Goal: Information Seeking & Learning: Understand process/instructions

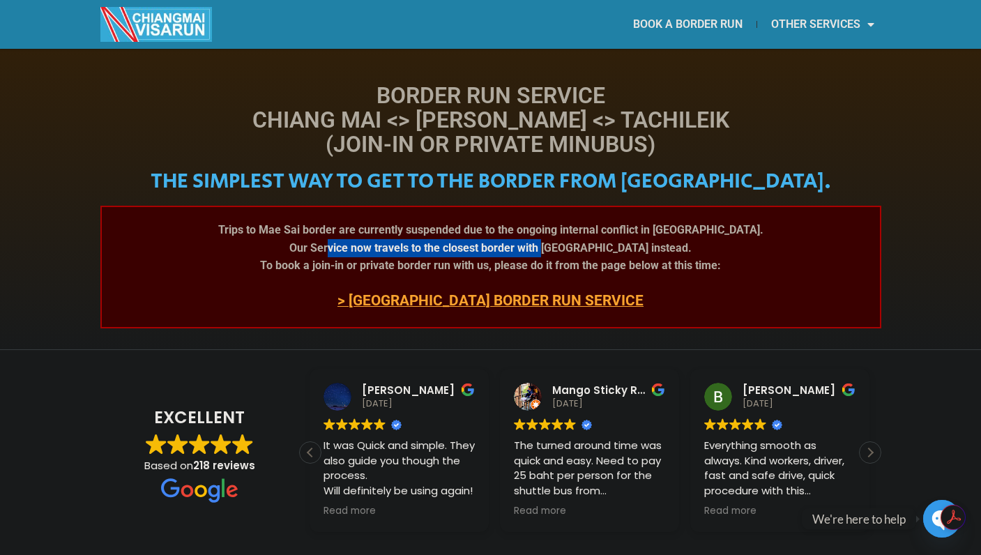
drag, startPoint x: 370, startPoint y: 248, endPoint x: 596, endPoint y: 244, distance: 226.7
click at [596, 244] on b "Our Service now travels to the closest border with [GEOGRAPHIC_DATA] instead." at bounding box center [490, 247] width 402 height 13
click at [551, 266] on b "To book a join-in or private border run with us, please do it from the page bel…" at bounding box center [490, 265] width 461 height 13
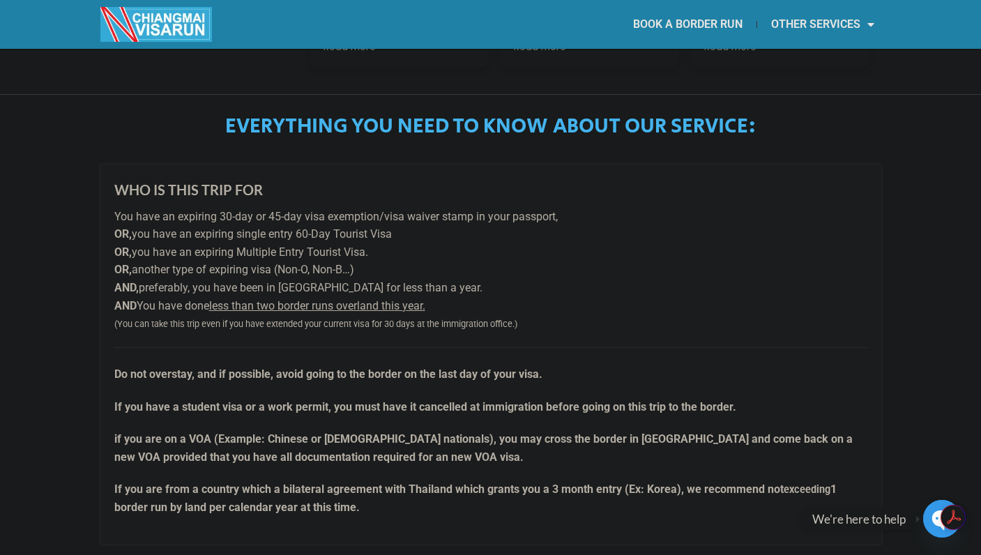
scroll to position [465, 0]
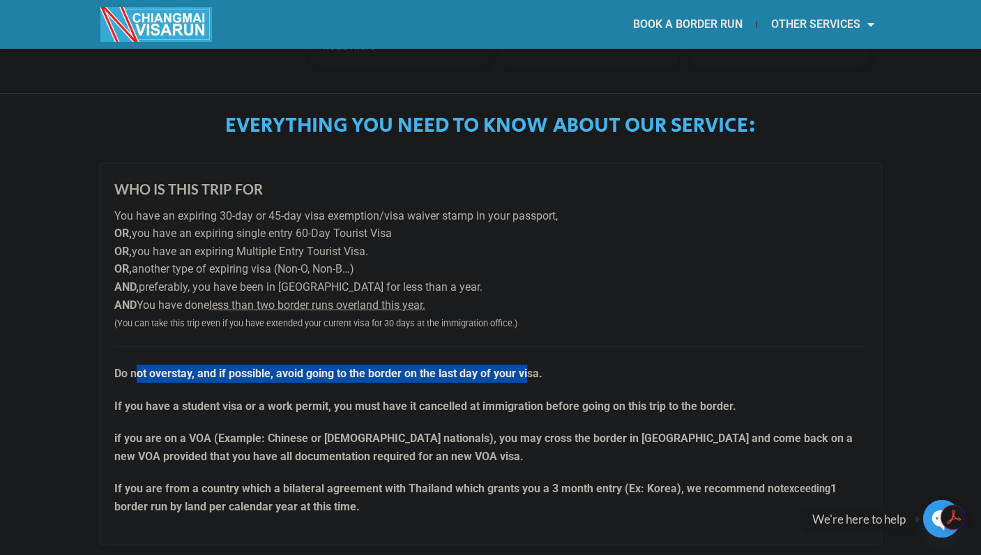
drag, startPoint x: 526, startPoint y: 375, endPoint x: 135, endPoint y: 374, distance: 391.3
click at [135, 374] on strong "Do not overstay, and if possible, avoid going to the border on the last day of …" at bounding box center [328, 373] width 428 height 13
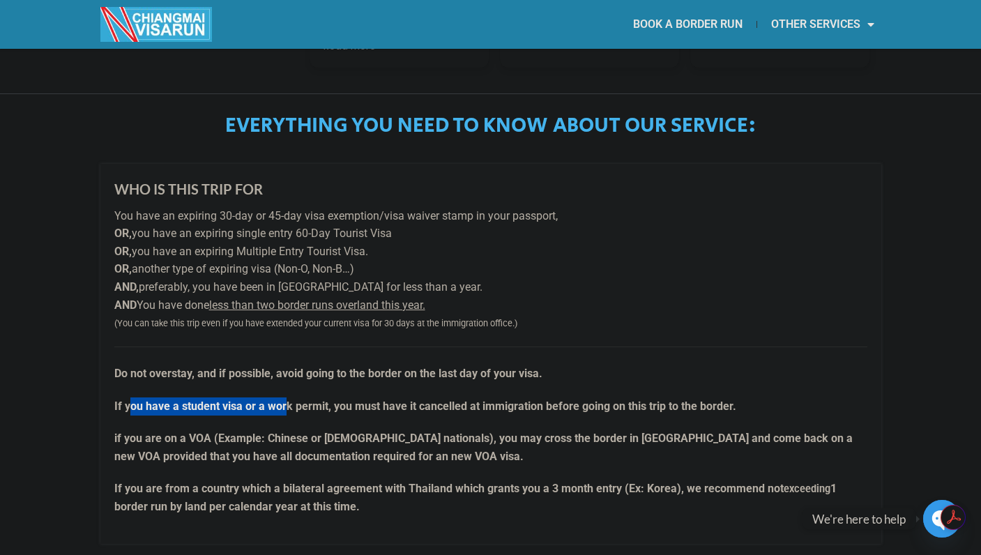
drag, startPoint x: 129, startPoint y: 402, endPoint x: 287, endPoint y: 402, distance: 158.3
click at [287, 402] on strong "If you have a student visa or a work permit, you must have it cancelled at immi…" at bounding box center [425, 406] width 622 height 13
click at [395, 400] on strong "If you have a student visa or a work permit, you must have it cancelled at immi…" at bounding box center [425, 406] width 622 height 13
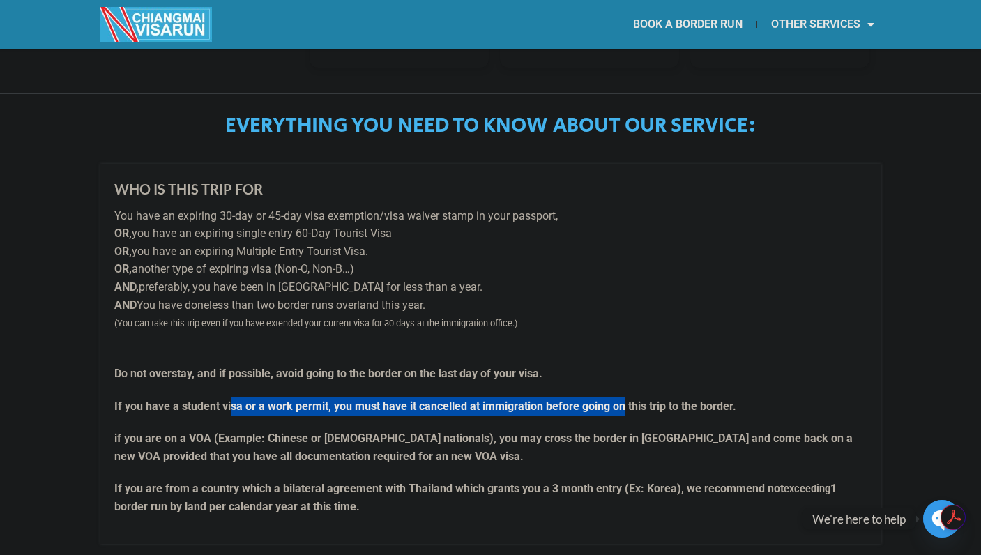
drag, startPoint x: 229, startPoint y: 402, endPoint x: 624, endPoint y: 409, distance: 394.8
click at [624, 409] on strong "If you have a student visa or a work permit, you must have it cancelled at immi…" at bounding box center [425, 406] width 622 height 13
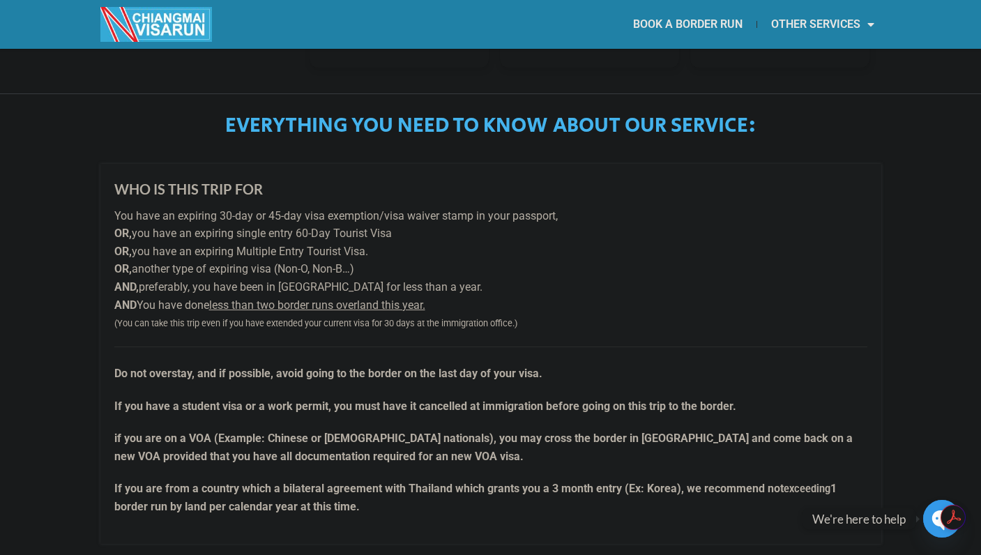
click at [670, 406] on strong "If you have a student visa or a work permit, you must have it cancelled at immi…" at bounding box center [425, 406] width 622 height 13
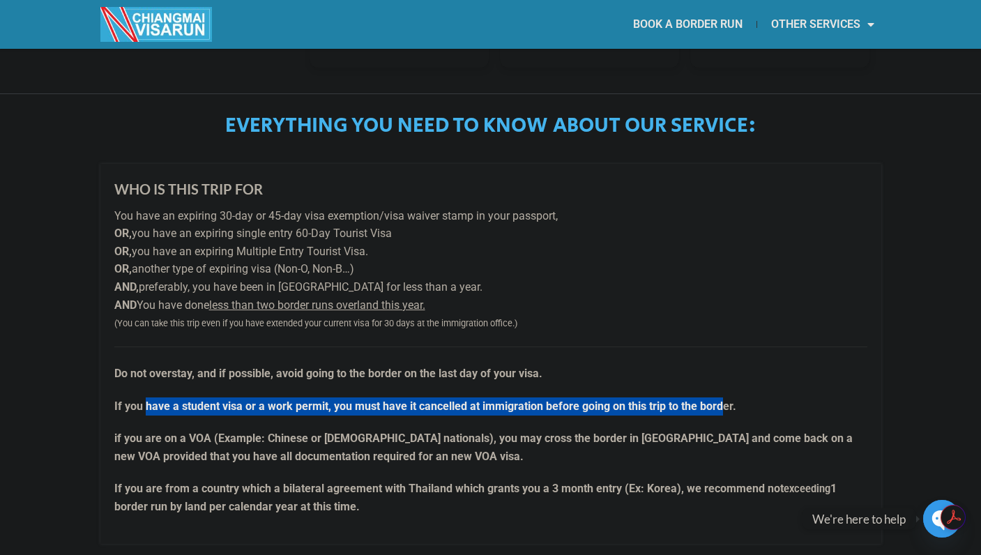
drag, startPoint x: 709, startPoint y: 407, endPoint x: 148, endPoint y: 407, distance: 561.4
click at [148, 407] on strong "If you have a student visa or a work permit, you must have it cancelled at immi…" at bounding box center [425, 406] width 622 height 13
click at [622, 400] on strong "If you have a student visa or a work permit, you must have it cancelled at immi…" at bounding box center [425, 406] width 622 height 13
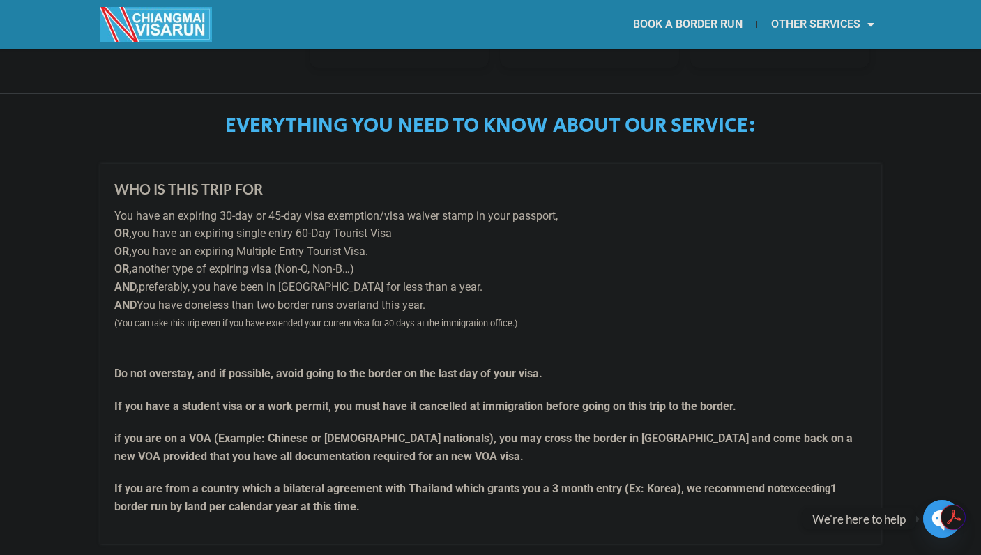
click at [660, 375] on p "Do not overstay, and if possible, avoid going to the border on the last day of …" at bounding box center [490, 365] width 753 height 36
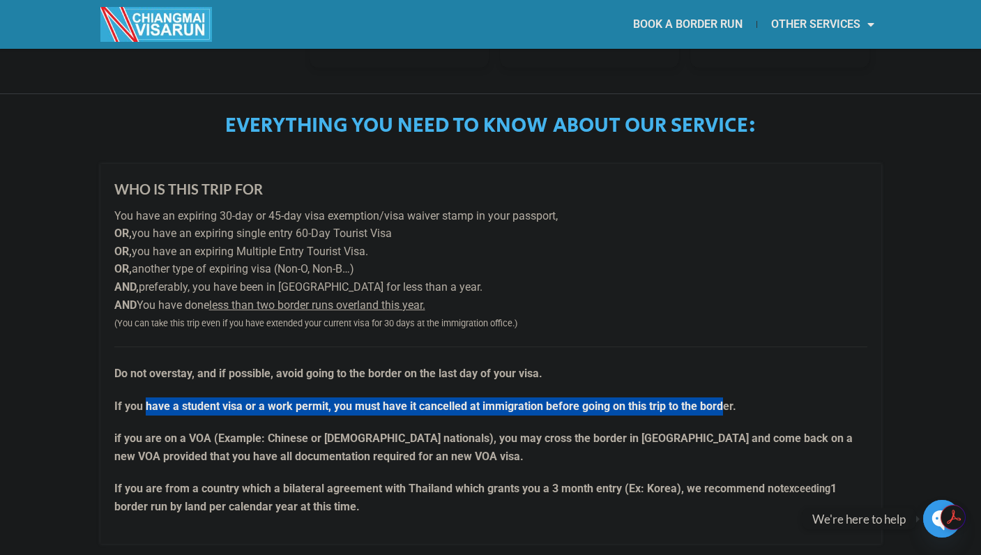
drag, startPoint x: 718, startPoint y: 404, endPoint x: 146, endPoint y: 403, distance: 572.6
click at [146, 403] on strong "If you have a student visa or a work permit, you must have it cancelled at immi…" at bounding box center [425, 406] width 622 height 13
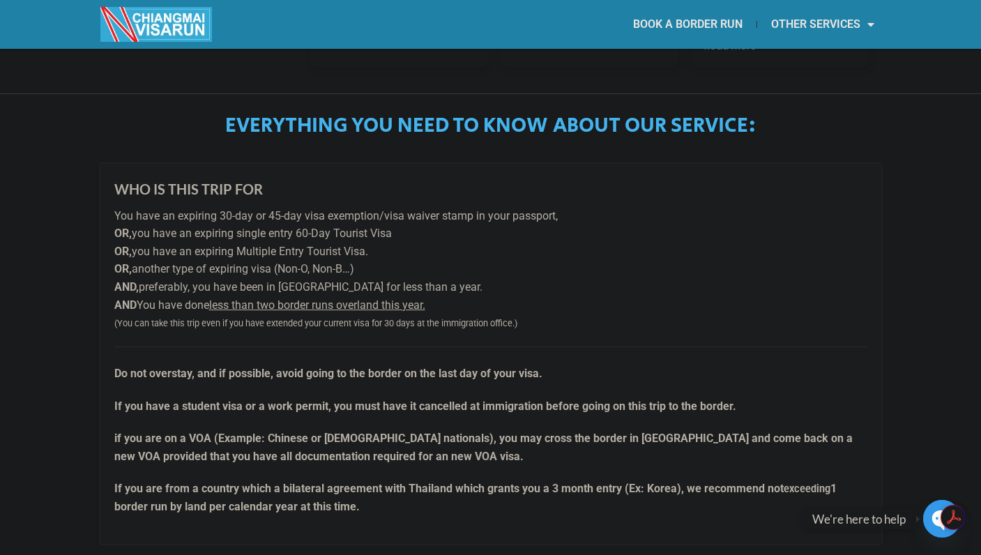
click at [143, 444] on p "if you are on a VOA (Example: Chinese or [DEMOGRAPHIC_DATA] nationals), you may…" at bounding box center [490, 448] width 753 height 36
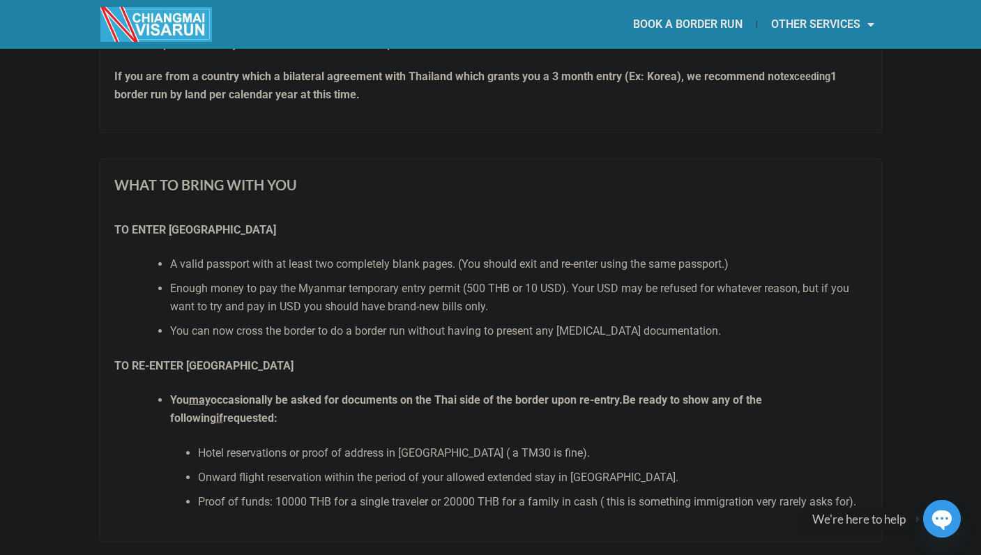
scroll to position [883, 0]
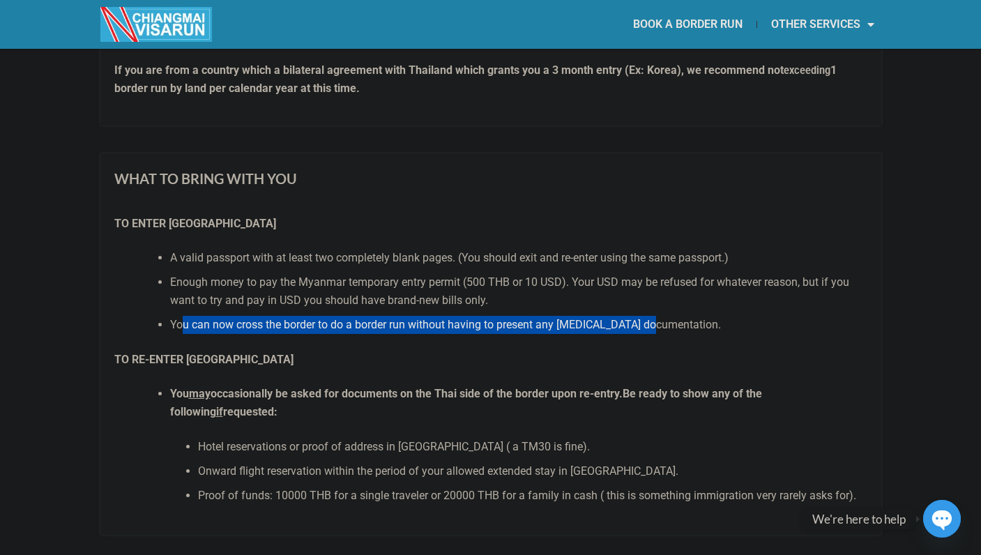
drag, startPoint x: 182, startPoint y: 324, endPoint x: 654, endPoint y: 324, distance: 472.2
click at [654, 324] on li "You can now cross the border to do a border run without having to present any […" at bounding box center [518, 325] width 697 height 18
drag, startPoint x: 659, startPoint y: 322, endPoint x: 190, endPoint y: 319, distance: 468.7
click at [190, 319] on li "You can now cross the border to do a border run without having to present any […" at bounding box center [518, 325] width 697 height 18
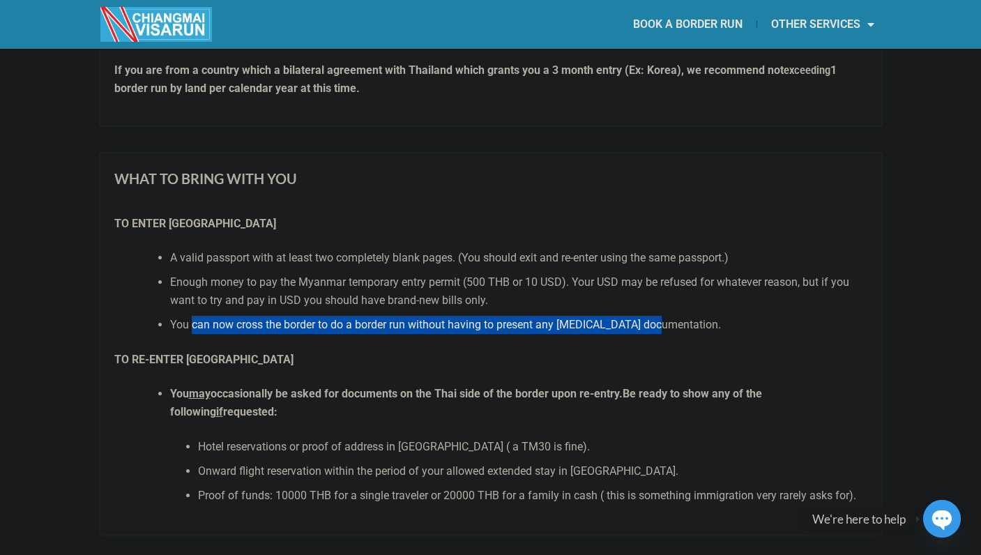
click at [190, 319] on li "You can now cross the border to do a border run without having to present any […" at bounding box center [518, 325] width 697 height 18
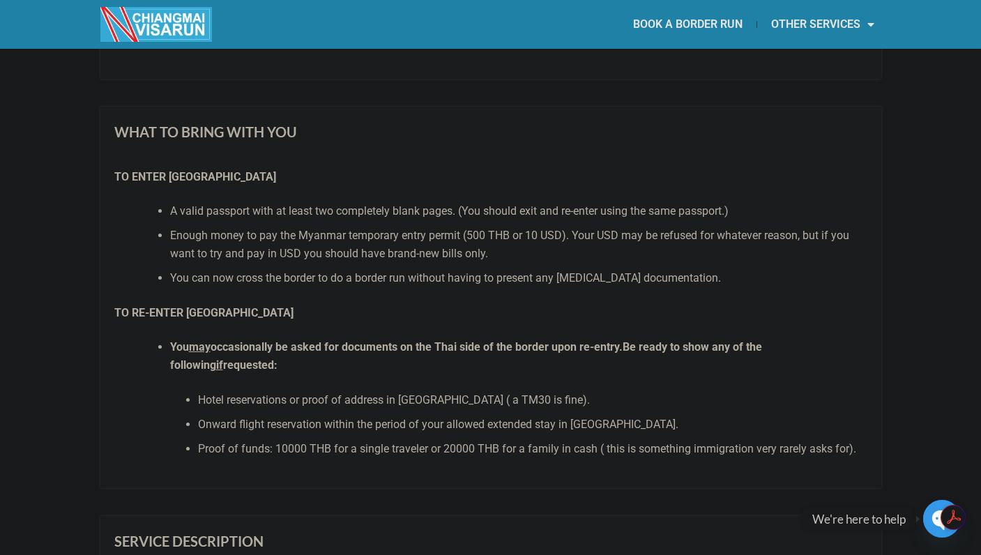
scroll to position [0, 0]
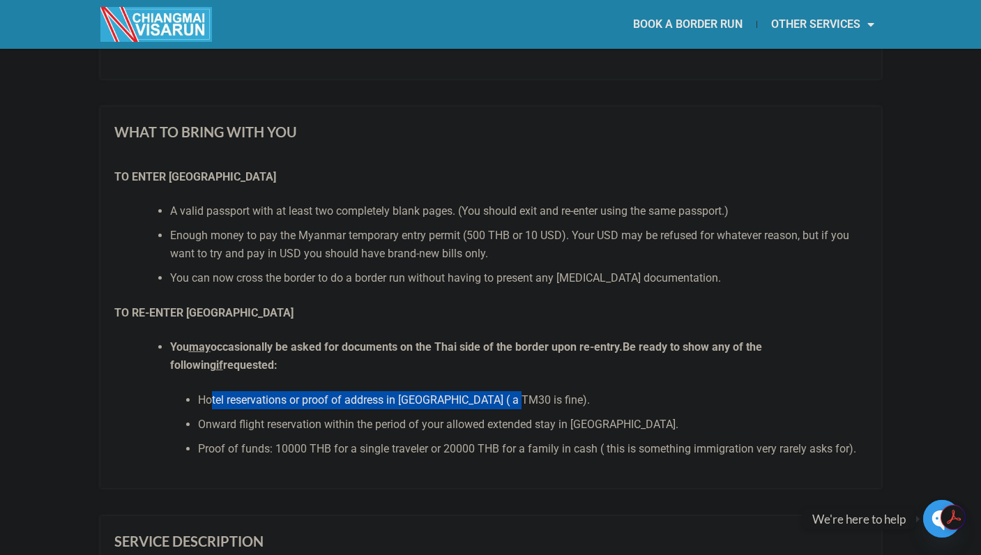
drag, startPoint x: 211, startPoint y: 401, endPoint x: 508, endPoint y: 395, distance: 296.5
click at [508, 395] on li "Hotel reservations or proof of address in [GEOGRAPHIC_DATA] ( a TM30 is fine)." at bounding box center [533, 400] width 670 height 18
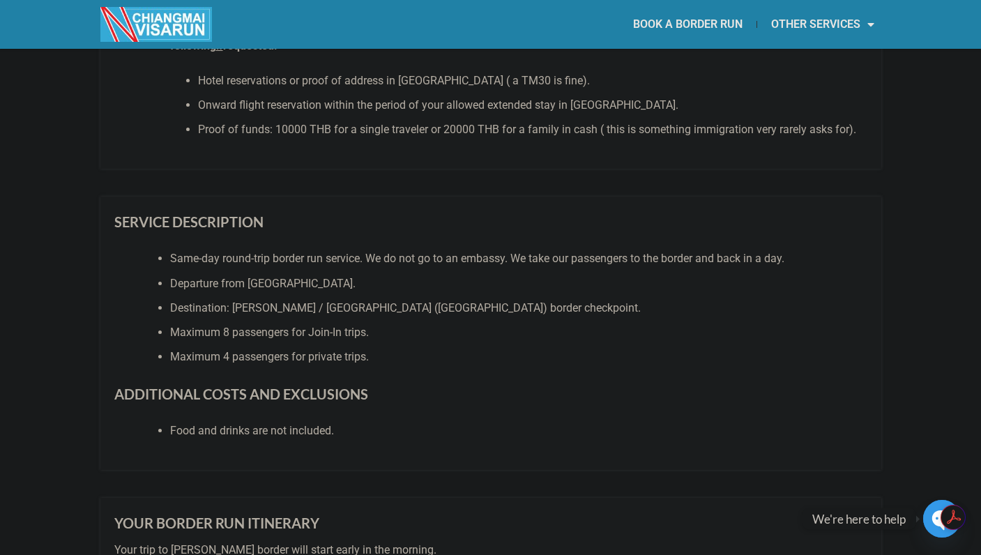
scroll to position [1255, 0]
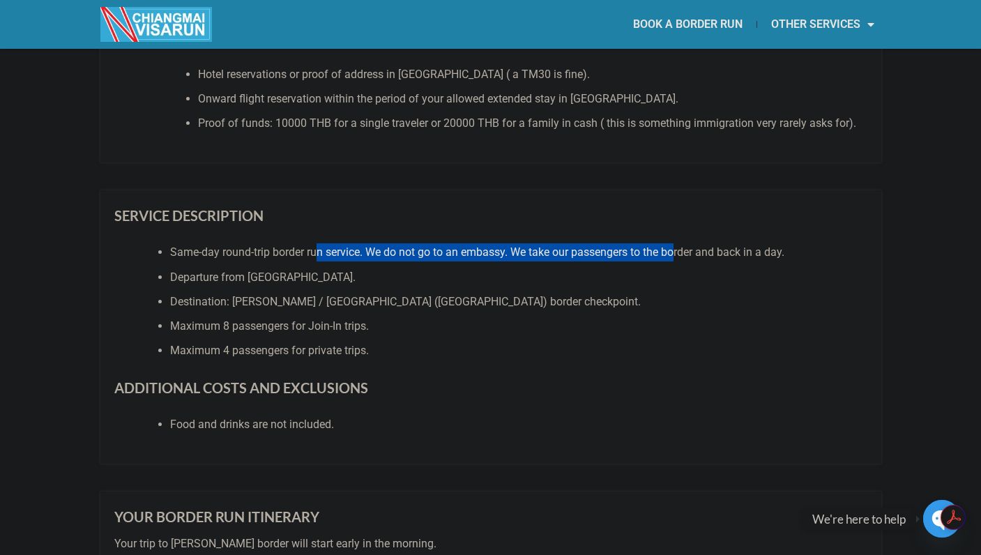
drag, startPoint x: 319, startPoint y: 250, endPoint x: 679, endPoint y: 249, distance: 360.6
click at [679, 249] on li "Same-day round-trip border run service. We do not go to an embassy. We take our…" at bounding box center [518, 252] width 697 height 18
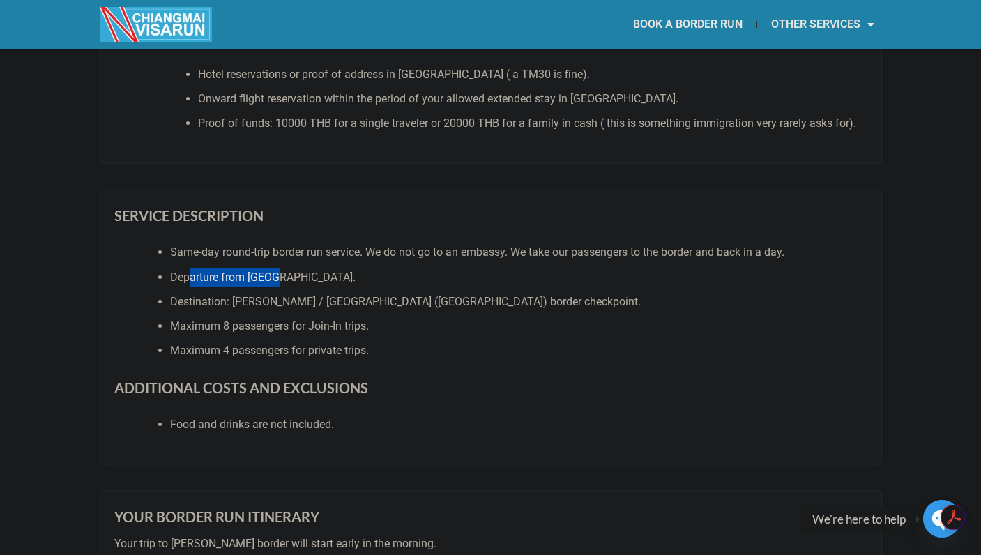
drag, startPoint x: 190, startPoint y: 275, endPoint x: 259, endPoint y: 284, distance: 69.6
click at [276, 271] on li "Departure from [GEOGRAPHIC_DATA]." at bounding box center [518, 278] width 697 height 18
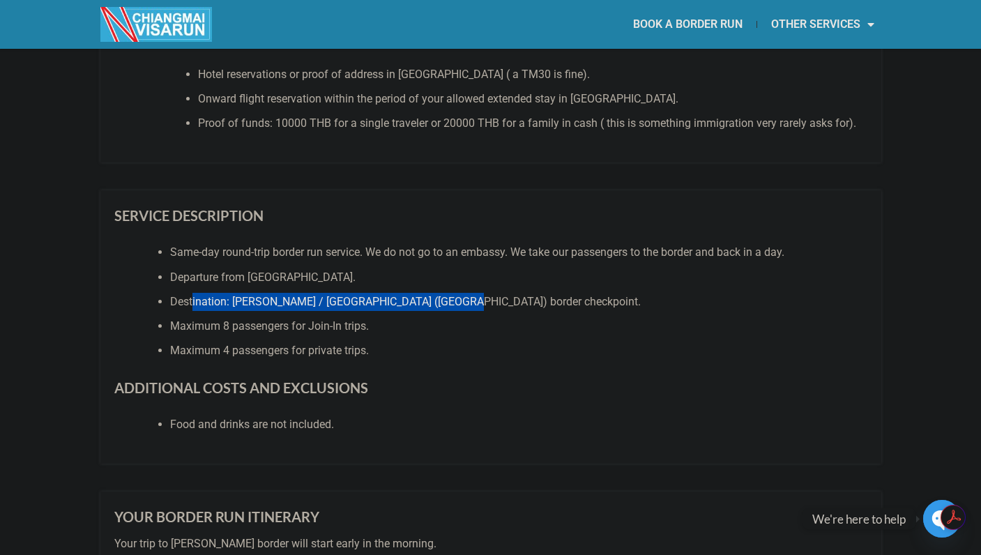
drag, startPoint x: 192, startPoint y: 300, endPoint x: 452, endPoint y: 299, distance: 259.5
click at [452, 299] on li "Destination: [PERSON_NAME] / [GEOGRAPHIC_DATA] ([GEOGRAPHIC_DATA]) border check…" at bounding box center [518, 302] width 697 height 18
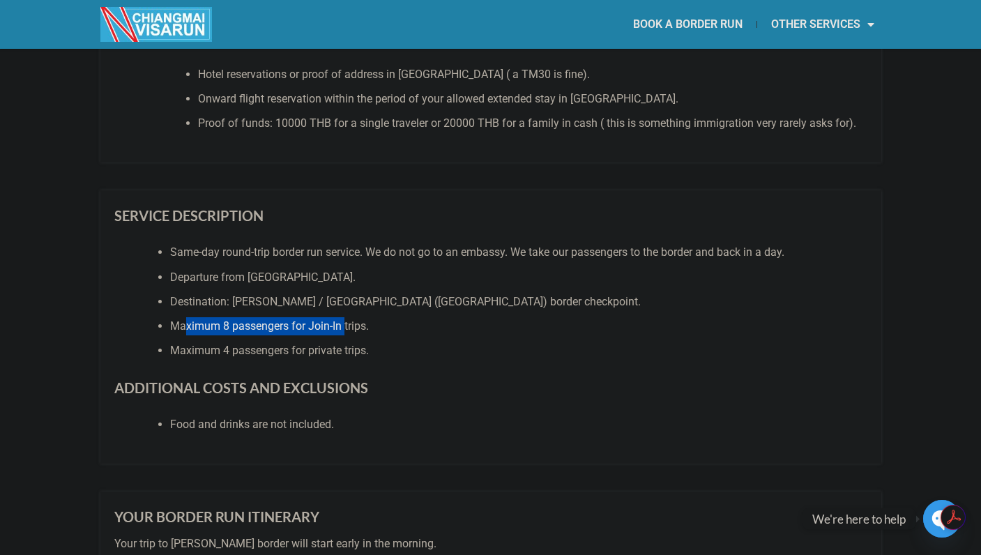
drag, startPoint x: 188, startPoint y: 322, endPoint x: 345, endPoint y: 326, distance: 157.0
click at [345, 326] on li "Maximum 8 passengers for Join-In trips." at bounding box center [518, 326] width 697 height 18
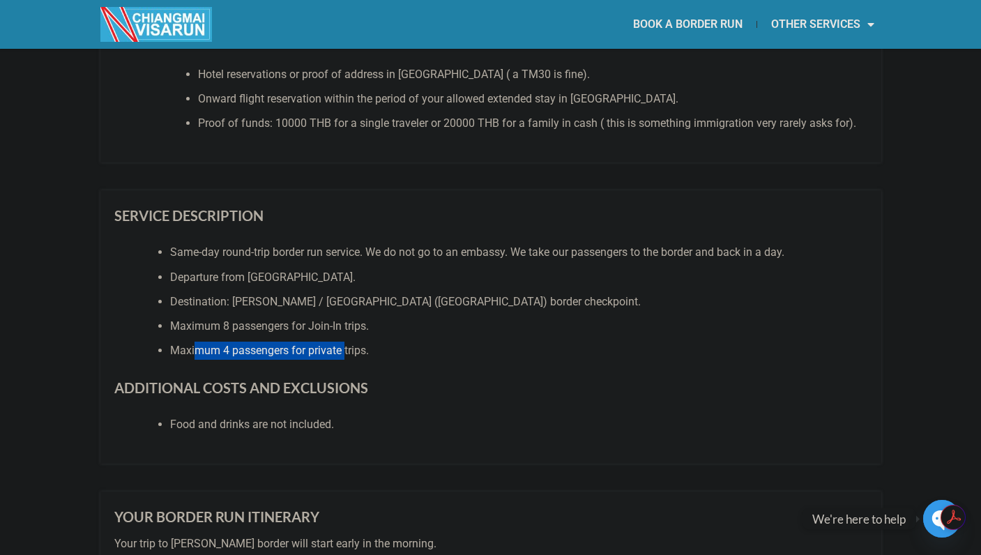
drag, startPoint x: 193, startPoint y: 350, endPoint x: 347, endPoint y: 348, distance: 153.5
click at [347, 348] on li "Maximum 4 passengers for private trips." at bounding box center [518, 351] width 697 height 18
click at [346, 348] on li "Maximum 4 passengers for private trips." at bounding box center [518, 351] width 697 height 18
drag, startPoint x: 243, startPoint y: 352, endPoint x: 351, endPoint y: 351, distance: 107.4
click at [351, 351] on li "Maximum 4 passengers for private trips." at bounding box center [518, 351] width 697 height 18
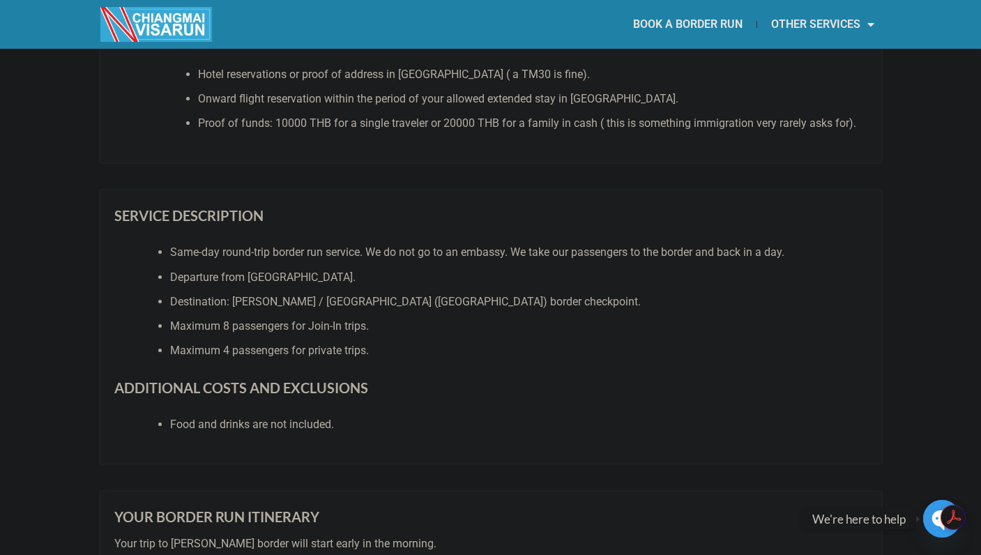
click at [153, 372] on div "SERVICE DESCRIPTION Same-day round-trip border run service. We do not go to an …" at bounding box center [490, 326] width 781 height 273
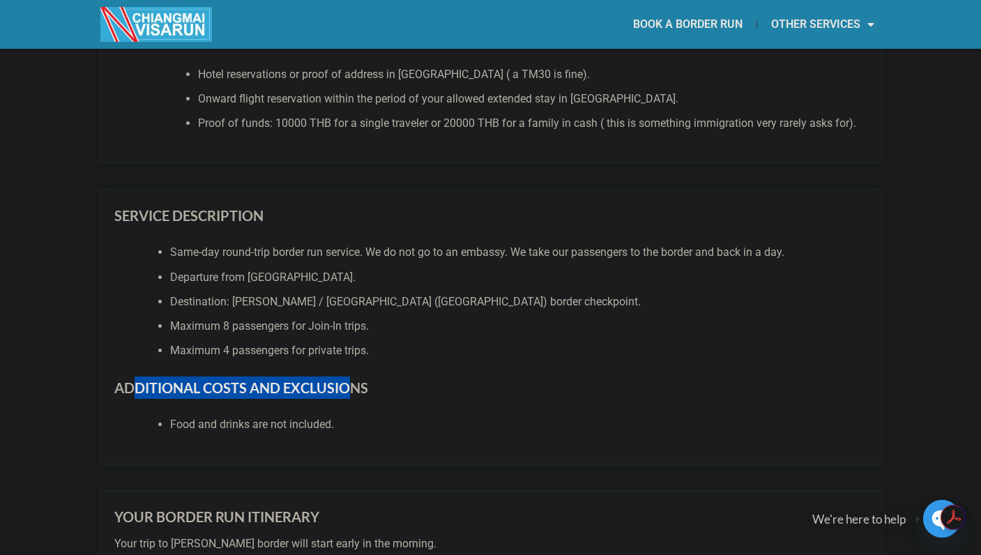
drag, startPoint x: 132, startPoint y: 391, endPoint x: 348, endPoint y: 386, distance: 216.3
click at [348, 386] on strong "ADDITIONAL COSTS AND EXCLUSIONS" at bounding box center [241, 387] width 254 height 17
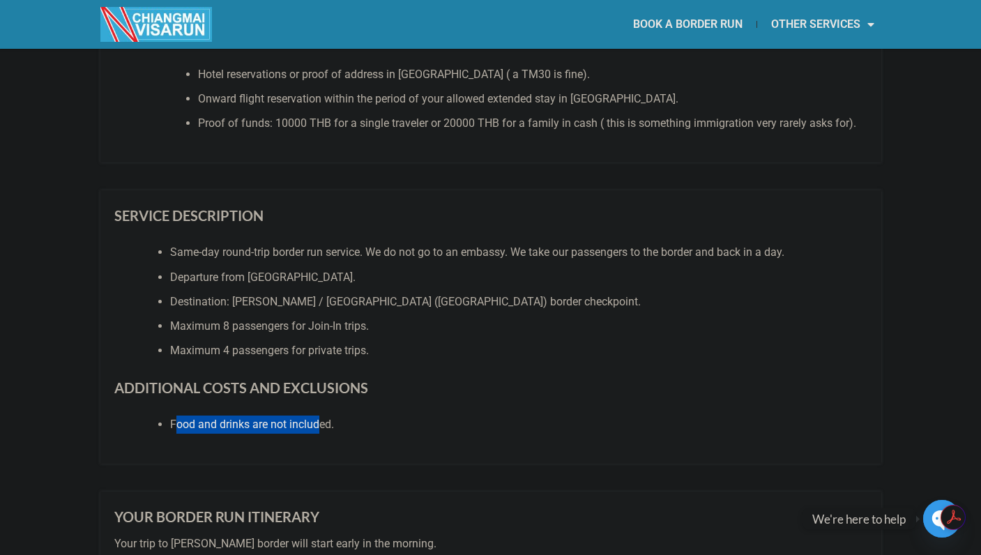
drag, startPoint x: 220, startPoint y: 421, endPoint x: 322, endPoint y: 425, distance: 101.9
click at [322, 425] on li "Food and drinks are not included." at bounding box center [518, 425] width 697 height 18
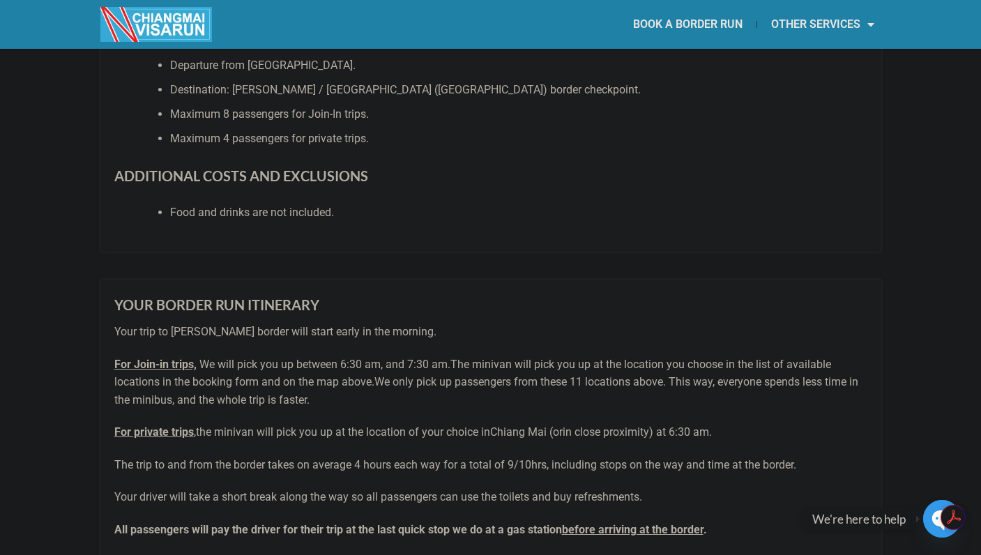
scroll to position [1488, 0]
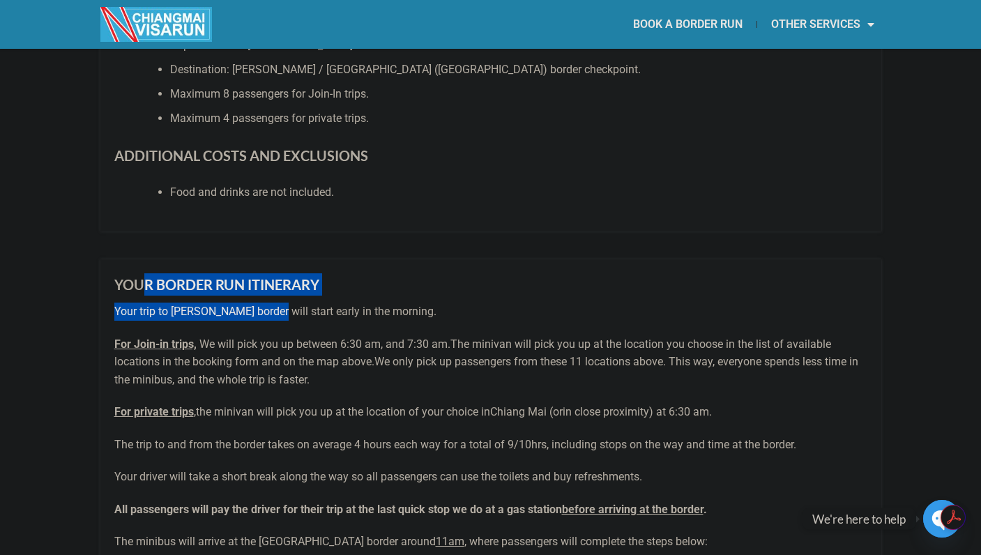
drag, startPoint x: 187, startPoint y: 295, endPoint x: 269, endPoint y: 296, distance: 82.3
drag, startPoint x: 158, startPoint y: 284, endPoint x: 303, endPoint y: 289, distance: 145.2
click at [303, 289] on h3 "YOUR BORDER RUN ITINERARY" at bounding box center [490, 284] width 753 height 22
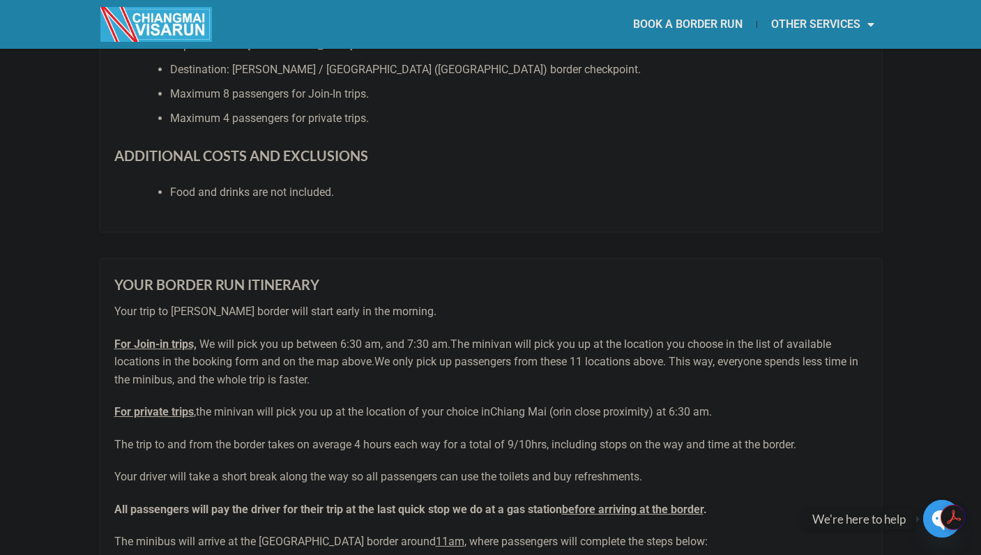
drag, startPoint x: 137, startPoint y: 310, endPoint x: 375, endPoint y: 315, distance: 238.6
click at [375, 315] on p "Your trip to [PERSON_NAME] border will start early in the morning." at bounding box center [490, 312] width 753 height 18
drag, startPoint x: 212, startPoint y: 343, endPoint x: 420, endPoint y: 342, distance: 207.8
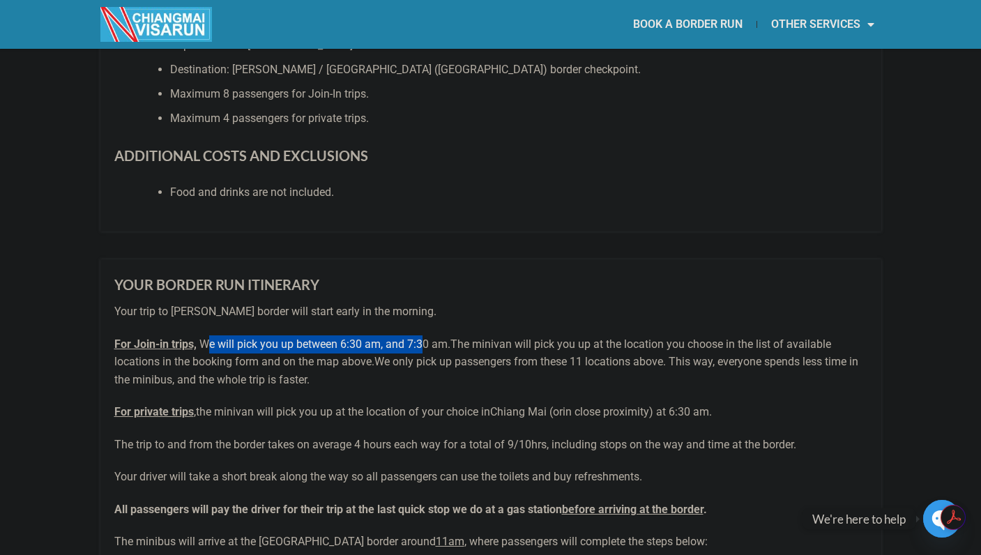
click at [420, 342] on span "We will pick you up between 6:30 am, and 7:30 am." at bounding box center [324, 344] width 251 height 13
click at [518, 317] on p "Your trip to [PERSON_NAME] border will start early in the morning." at bounding box center [490, 312] width 753 height 18
drag, startPoint x: 216, startPoint y: 343, endPoint x: 424, endPoint y: 342, distance: 208.5
click at [424, 342] on span "We will pick you up between 6:30 am, and 7:30 am." at bounding box center [324, 344] width 251 height 13
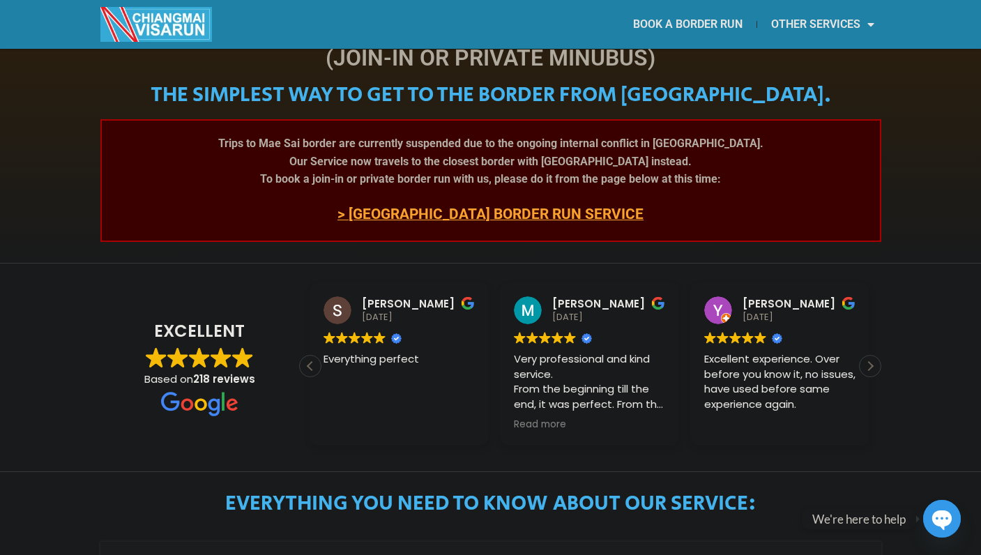
scroll to position [0, 0]
